Goal: Navigation & Orientation: Find specific page/section

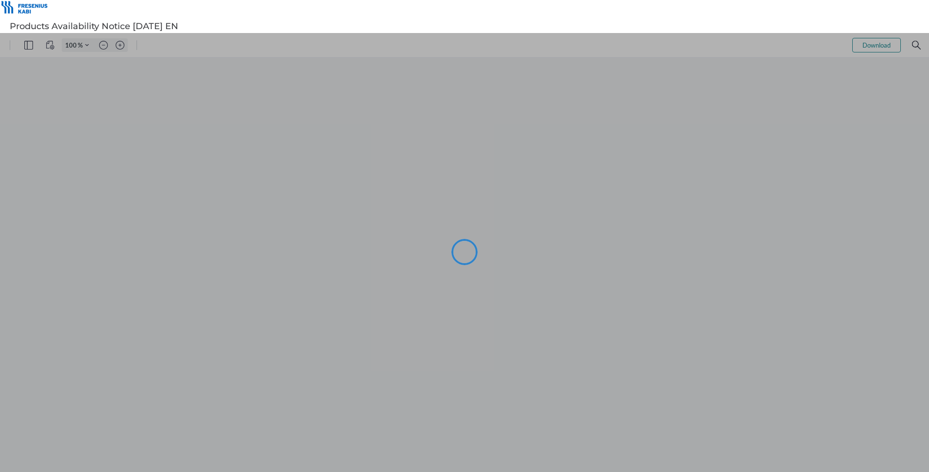
type input "107"
